Goal: Transaction & Acquisition: Book appointment/travel/reservation

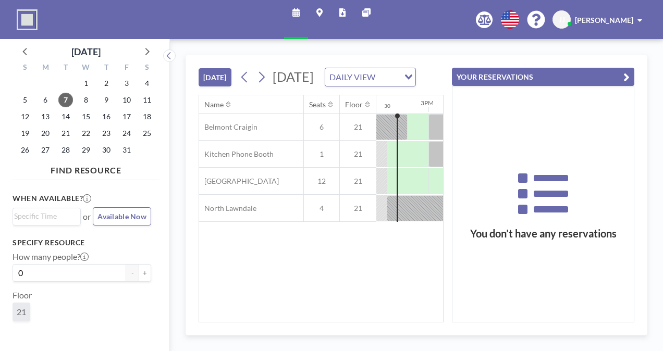
scroll to position [0, 1202]
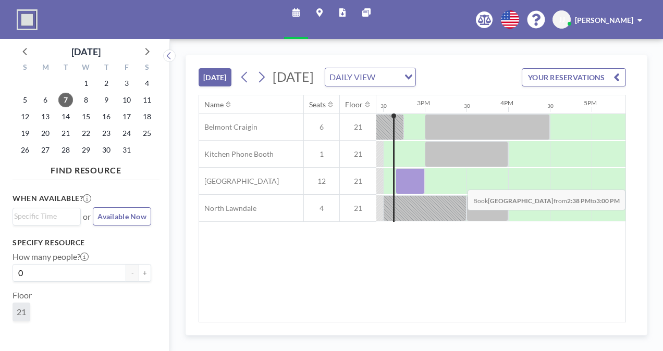
click at [412, 194] on div at bounding box center [410, 181] width 29 height 26
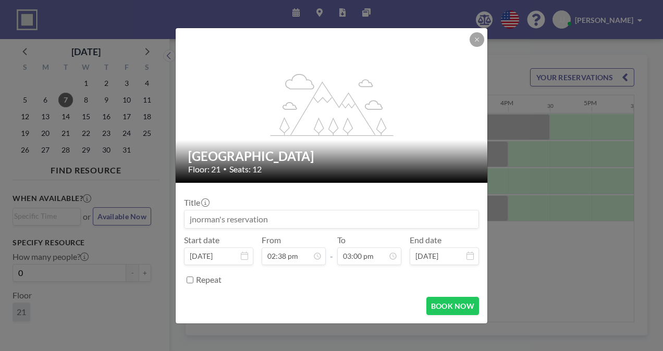
click at [265, 224] on input at bounding box center [332, 220] width 294 height 18
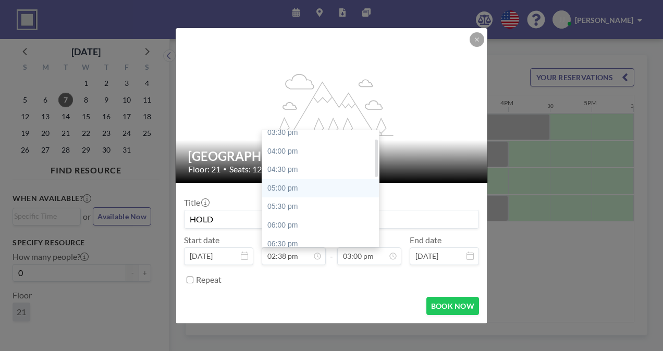
scroll to position [26, 0]
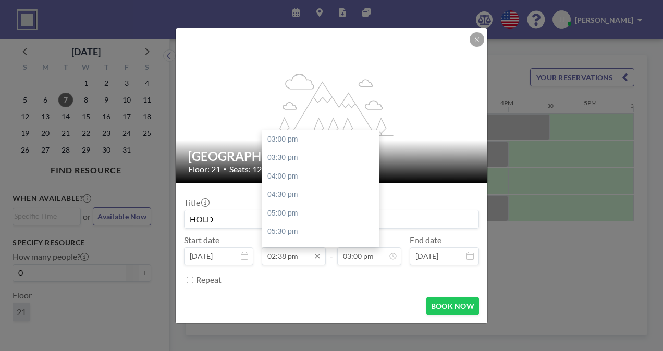
type input "HOLD"
click at [286, 254] on input "02:38 pm" at bounding box center [294, 257] width 64 height 18
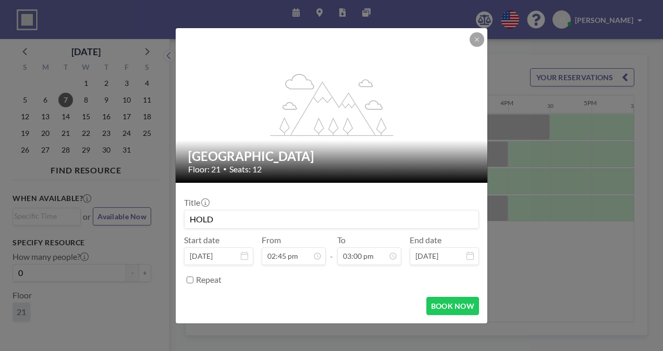
type input "02:45 pm"
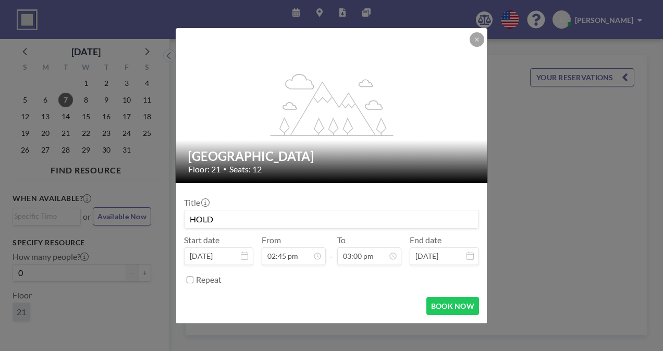
click at [289, 281] on div "Repeat" at bounding box center [337, 280] width 283 height 17
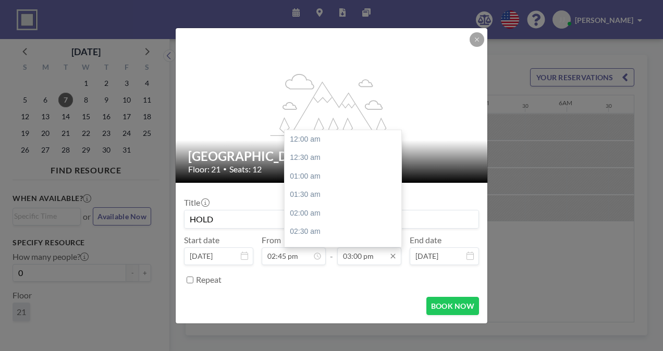
scroll to position [557, 0]
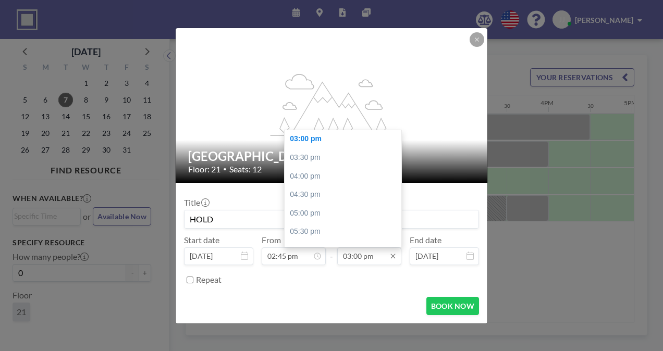
click at [359, 259] on input "03:00 pm" at bounding box center [369, 257] width 64 height 18
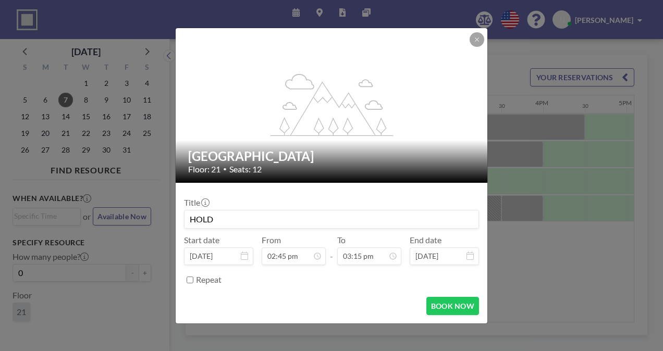
type input "03:15 pm"
click at [440, 295] on form "Title HOLD Start date [DATE] From 02:45 pm - To 03:15 pm End date [DATE] Repeat…" at bounding box center [332, 253] width 312 height 141
click at [447, 304] on button "BOOK NOW" at bounding box center [452, 306] width 53 height 18
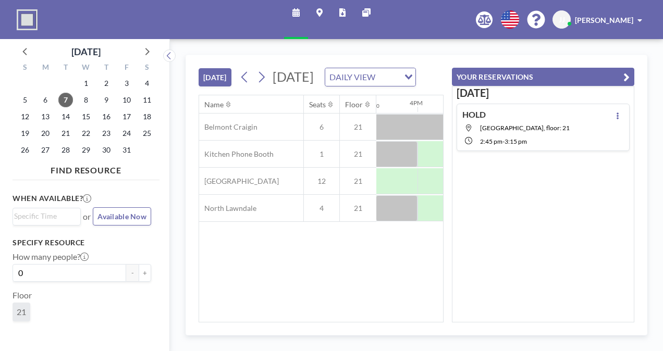
scroll to position [0, 1296]
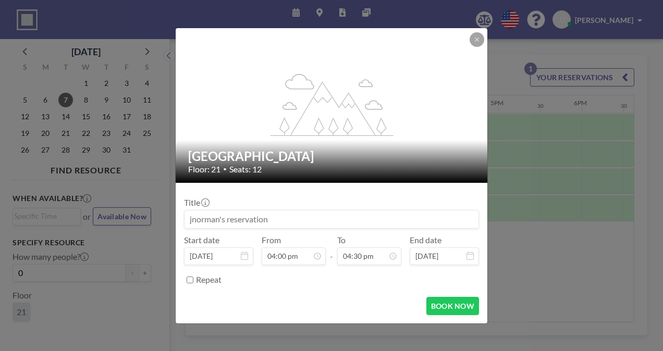
click at [296, 220] on input at bounding box center [332, 220] width 294 height 18
type input "HOLD"
click at [287, 202] on div "Title HOLD" at bounding box center [331, 213] width 295 height 31
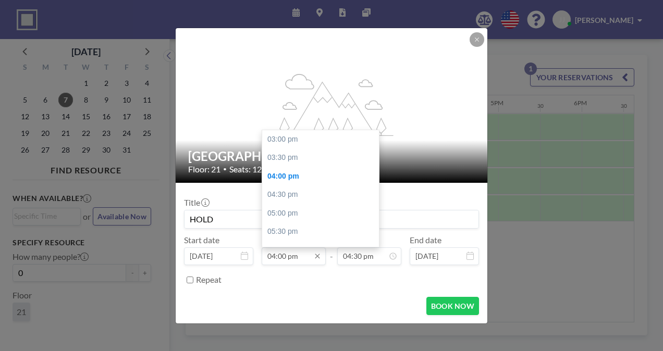
scroll to position [37, 0]
click at [284, 255] on input "04:00 pm" at bounding box center [294, 257] width 64 height 18
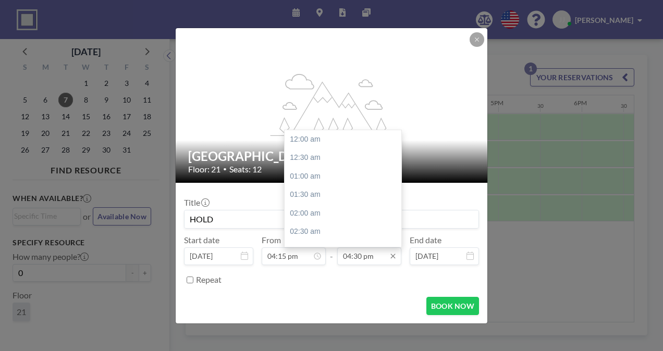
type input "04:15 pm"
click at [349, 253] on input "04:30 pm" at bounding box center [369, 257] width 64 height 18
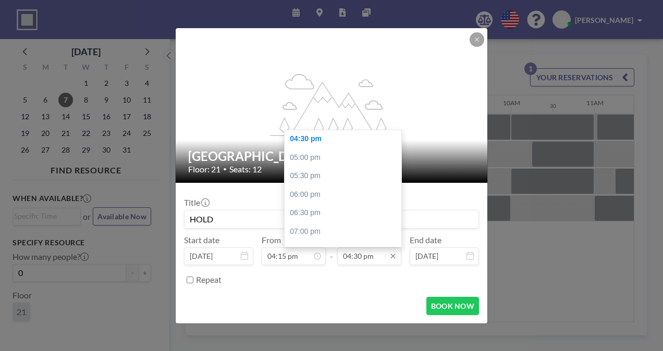
click at [361, 257] on input "04:30 pm" at bounding box center [369, 257] width 64 height 18
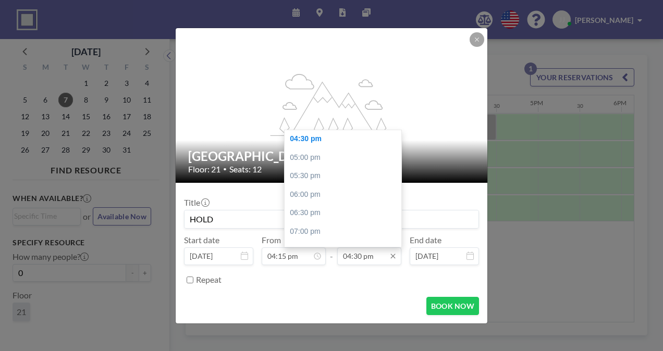
scroll to position [0, 1293]
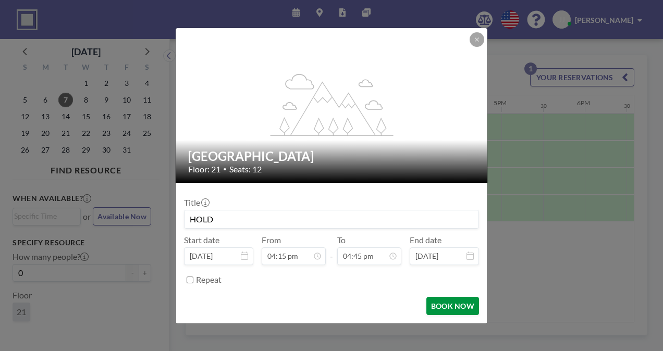
type input "04:45 pm"
click at [447, 310] on button "BOOK NOW" at bounding box center [452, 306] width 53 height 18
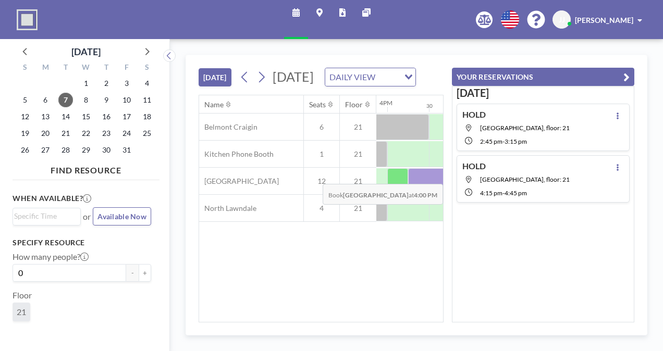
scroll to position [0, 1333]
